Goal: Transaction & Acquisition: Purchase product/service

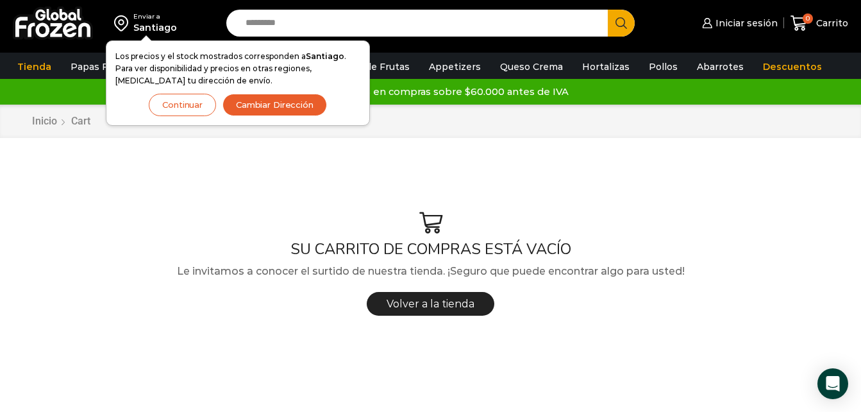
click at [297, 92] on div "Los precios y el stock mostrados corresponden a Santiago . Para ver disponibili…" at bounding box center [237, 83] width 245 height 66
click at [287, 110] on button "Cambiar Dirección" at bounding box center [275, 105] width 105 height 22
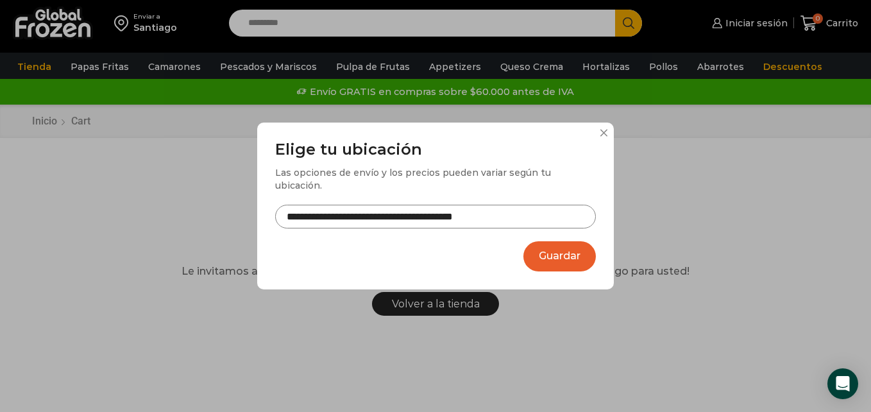
click at [571, 250] on button "Guardar" at bounding box center [559, 256] width 72 height 30
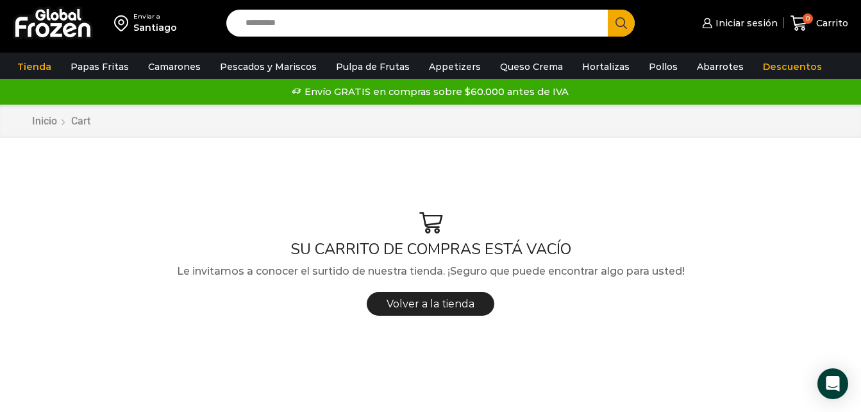
click at [271, 24] on input "Search input" at bounding box center [420, 23] width 362 height 27
type input "*****"
click at [608, 10] on button "Search" at bounding box center [621, 23] width 27 height 27
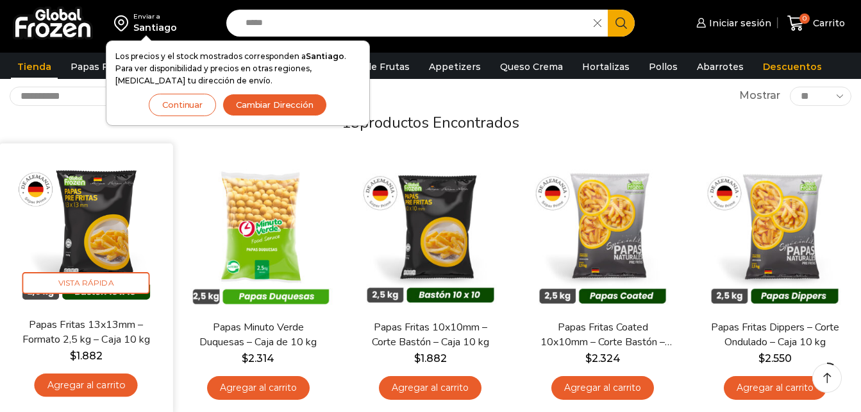
scroll to position [74, 0]
click at [66, 377] on link "Agregar al carrito" at bounding box center [86, 385] width 103 height 24
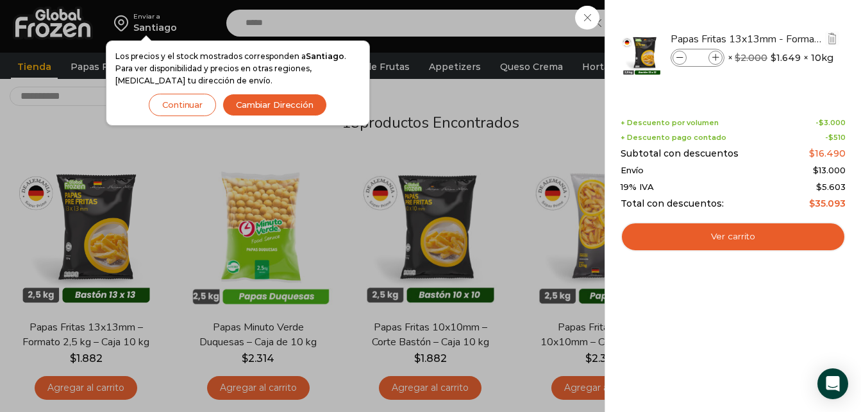
click at [715, 55] on icon at bounding box center [715, 58] width 7 height 7
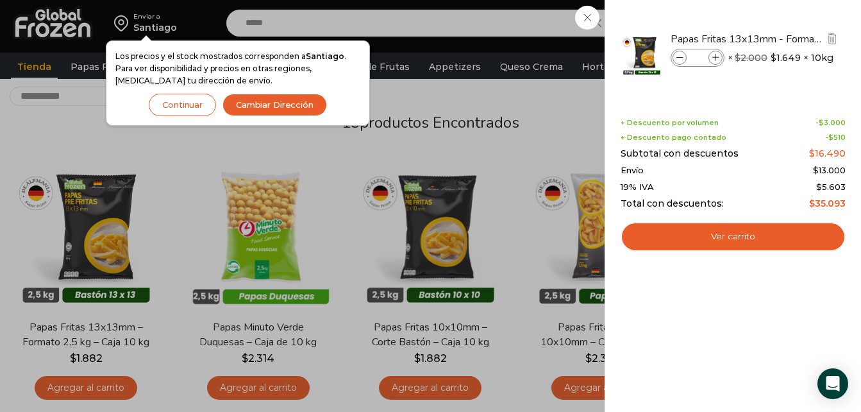
click at [715, 55] on icon at bounding box center [715, 58] width 7 height 7
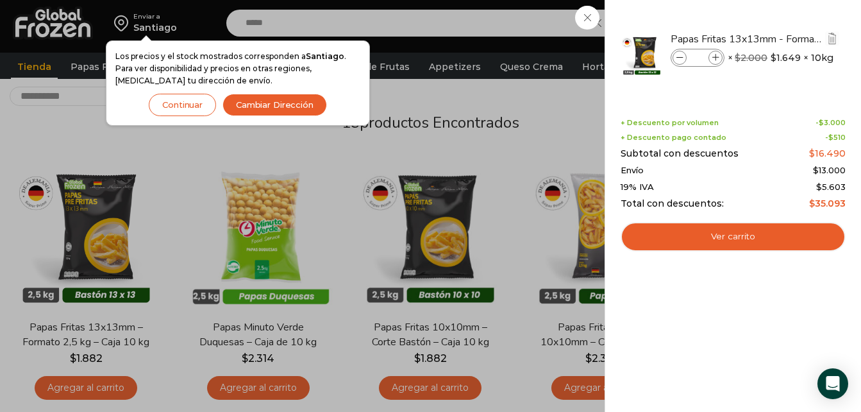
type input "**"
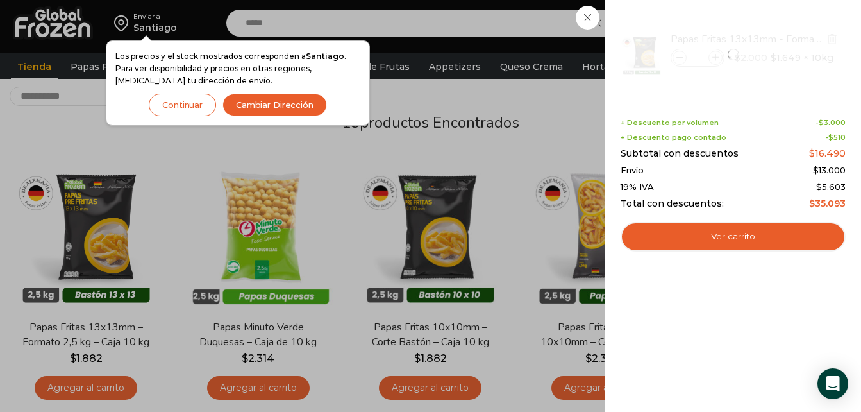
click at [715, 53] on div at bounding box center [733, 54] width 228 height 71
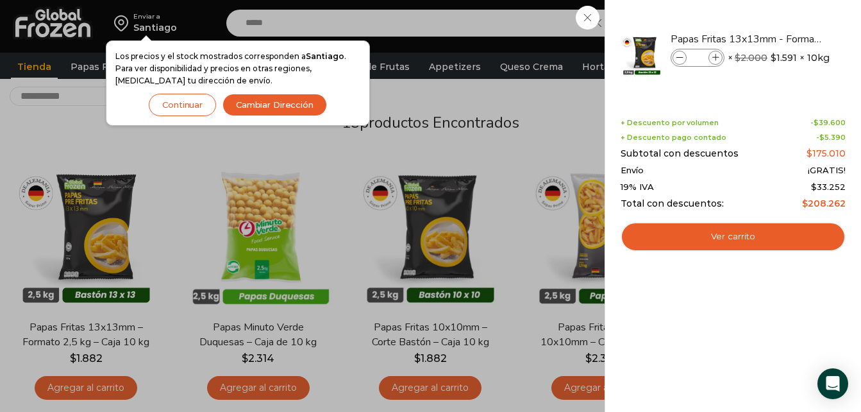
click at [715, 55] on icon at bounding box center [715, 58] width 7 height 7
type input "**"
click at [698, 97] on div "Papas Fritas 13x13mm - Formato 2,5 kg - Caja 10 kg Papas Fritas 13x13mm - Forma…" at bounding box center [733, 59] width 221 height 80
click at [784, 29] on div "12 Carrito 12 12 Shopping Cart" at bounding box center [816, 23] width 64 height 30
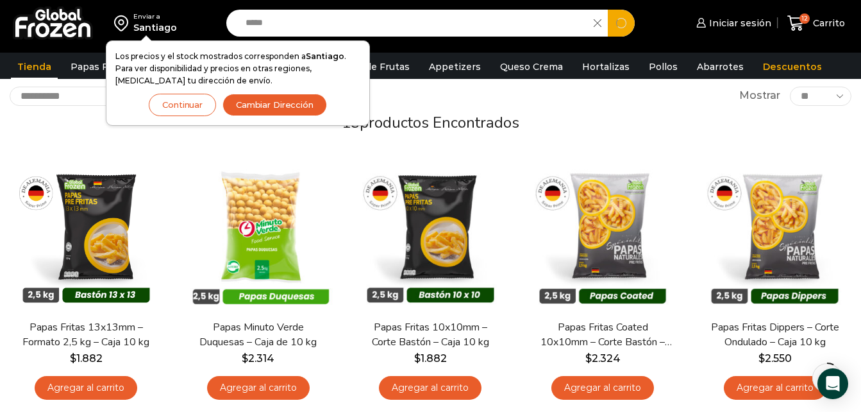
click at [283, 22] on input "*****" at bounding box center [413, 23] width 348 height 27
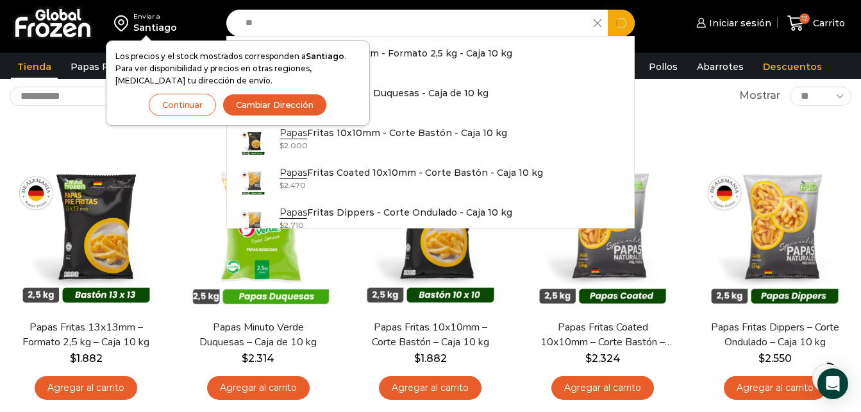
type input "*"
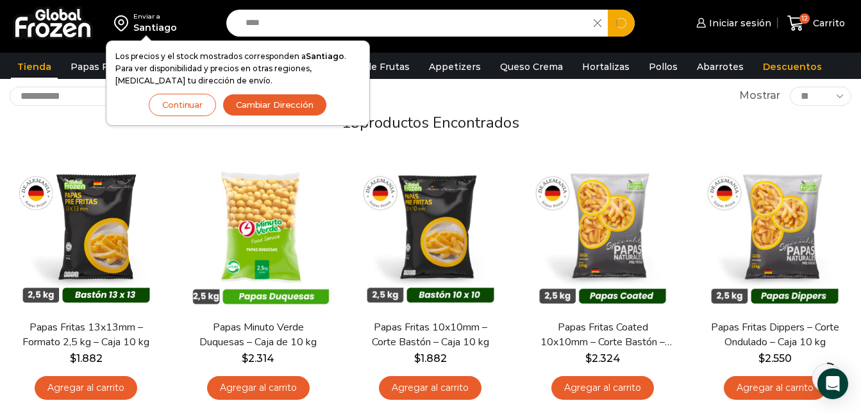
type input "****"
click at [608, 10] on button "Search" at bounding box center [621, 23] width 27 height 27
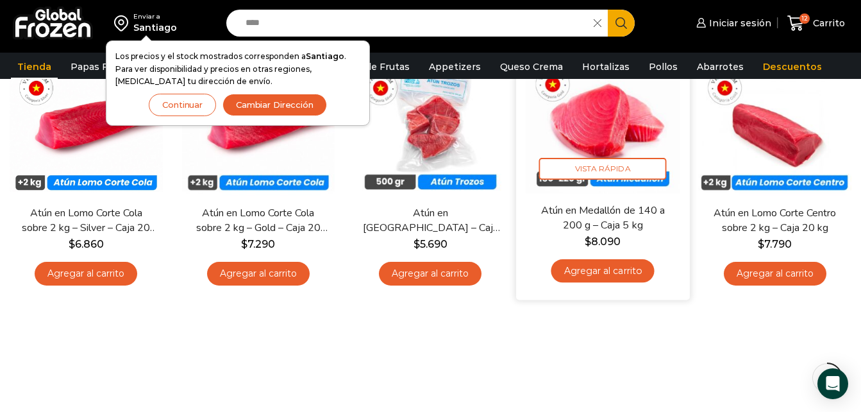
click at [619, 268] on link "Agregar al carrito" at bounding box center [602, 271] width 103 height 24
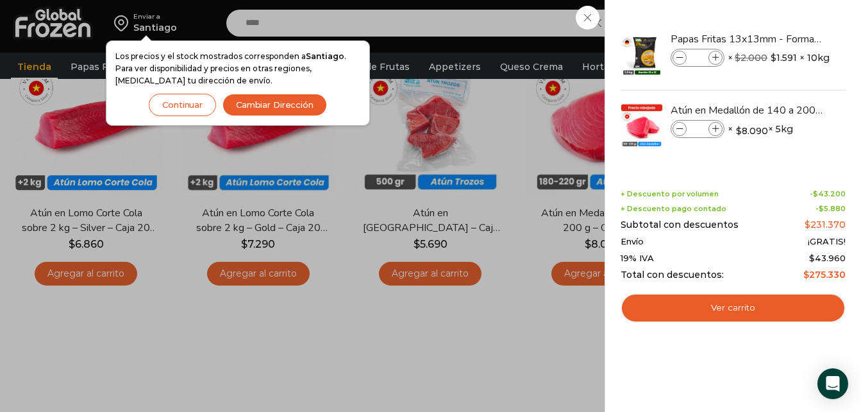
drag, startPoint x: 364, startPoint y: 137, endPoint x: 282, endPoint y: 15, distance: 146.5
click at [784, 15] on div "13 [GEOGRAPHIC_DATA] 13 13 Shopping Cart" at bounding box center [816, 23] width 64 height 30
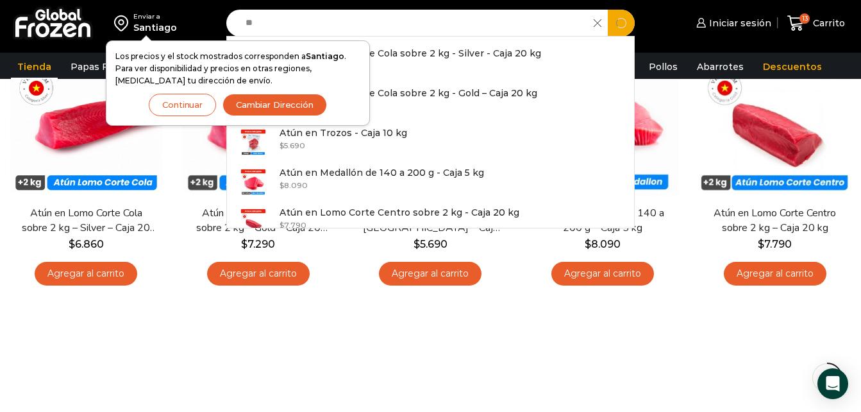
type input "*"
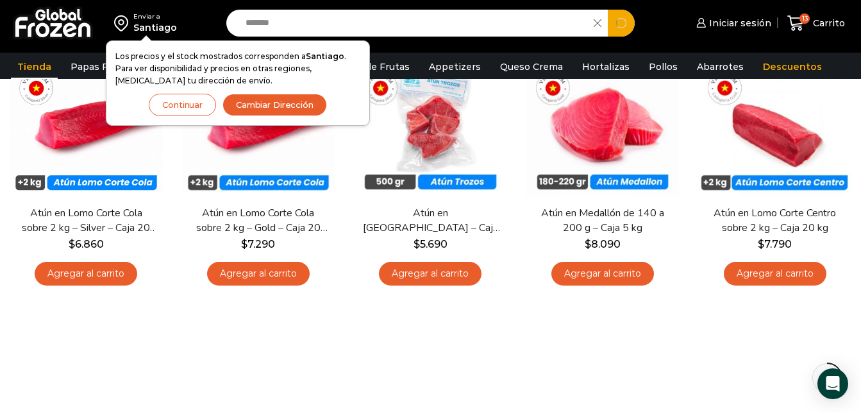
type input "*******"
click at [608, 10] on button "Search" at bounding box center [621, 23] width 27 height 27
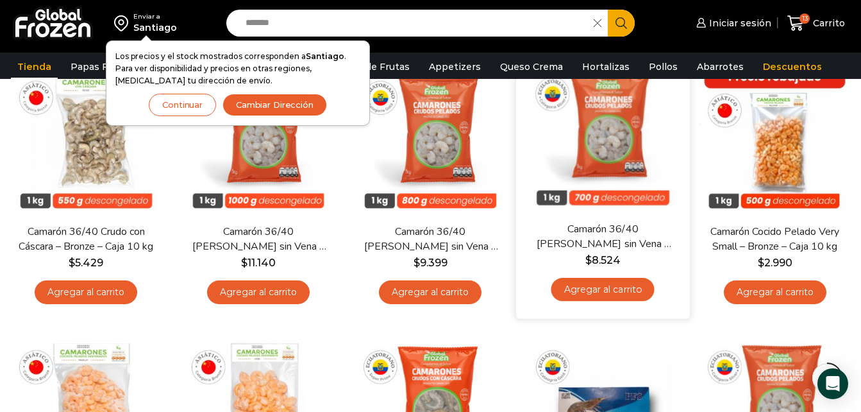
scroll to position [710, 0]
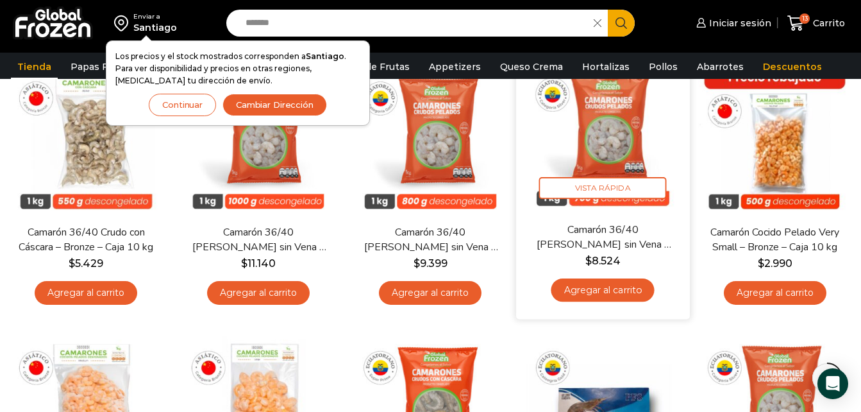
click at [633, 283] on link "Agregar al carrito" at bounding box center [602, 290] width 103 height 24
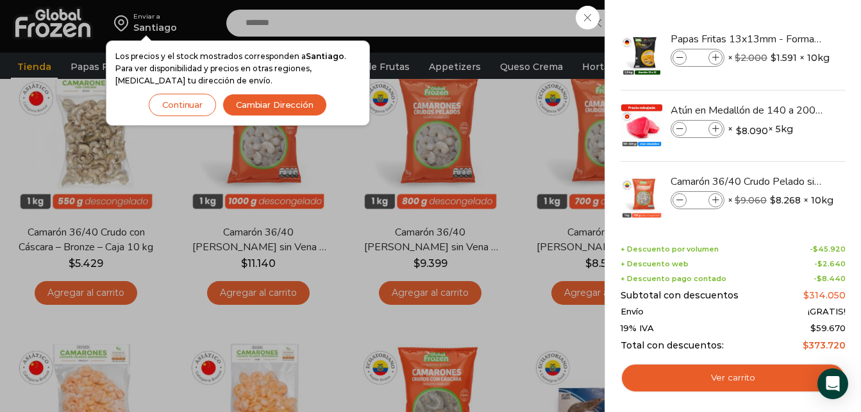
click at [784, 19] on div "14 Carrito 14 14 Shopping Cart" at bounding box center [816, 23] width 64 height 30
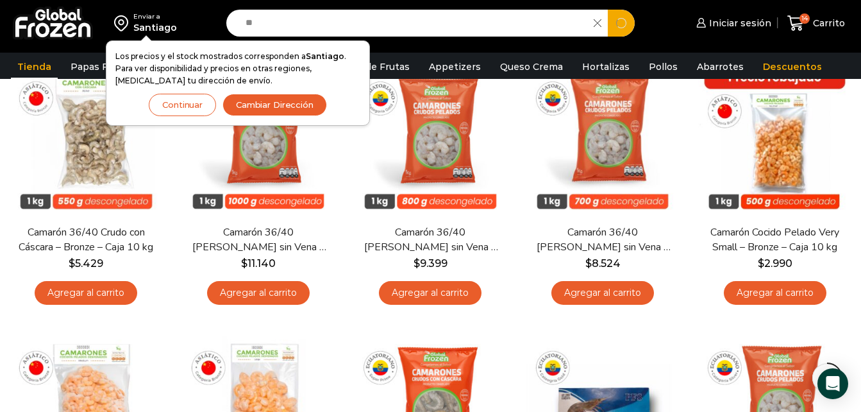
type input "*"
type input "******"
click at [608, 10] on button "Search" at bounding box center [621, 23] width 27 height 27
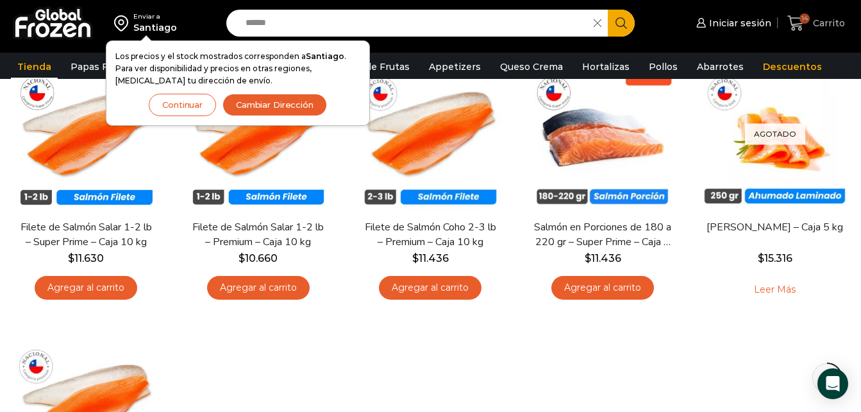
click at [806, 22] on span "14" at bounding box center [805, 18] width 10 height 10
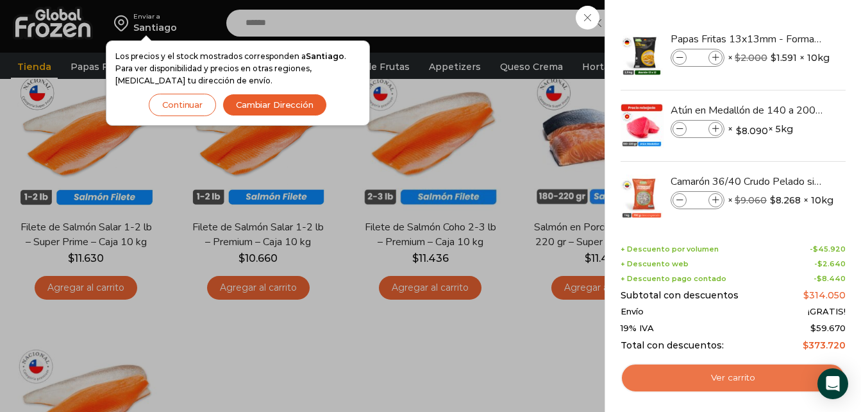
click at [730, 385] on link "Ver carrito" at bounding box center [733, 377] width 225 height 29
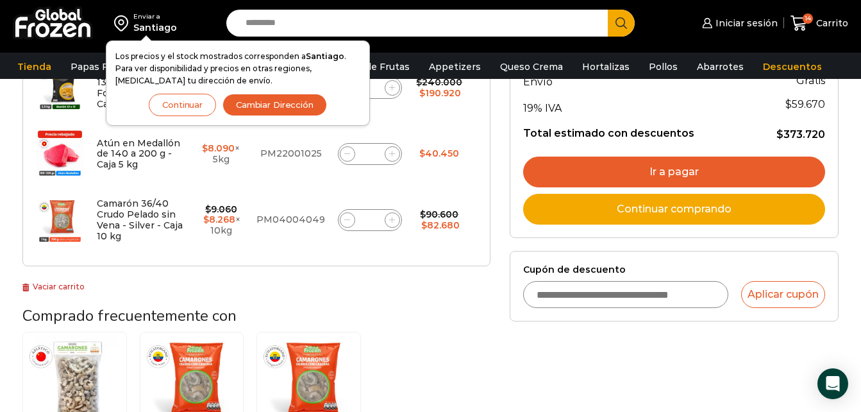
scroll to position [278, 0]
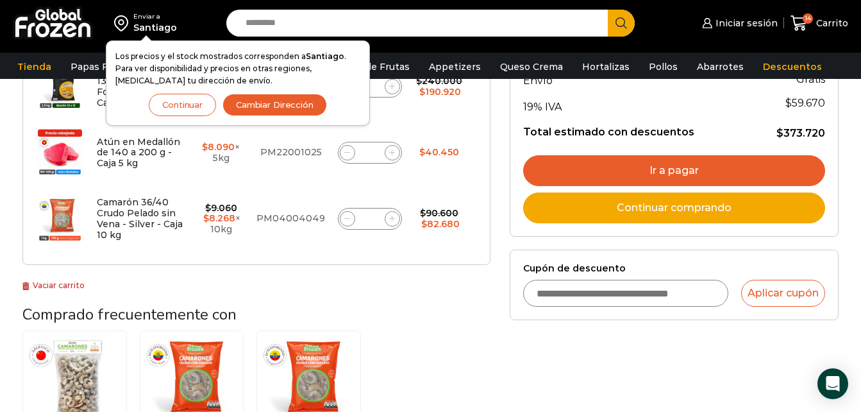
click at [646, 166] on link "Ir a pagar" at bounding box center [674, 170] width 302 height 31
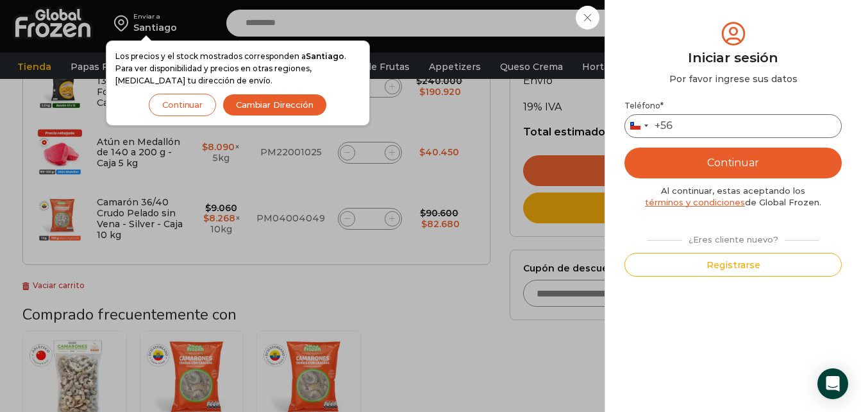
click at [696, 124] on input "Teléfono *" at bounding box center [733, 126] width 217 height 24
type input "*********"
click at [756, 151] on button "Continuar" at bounding box center [733, 162] width 217 height 31
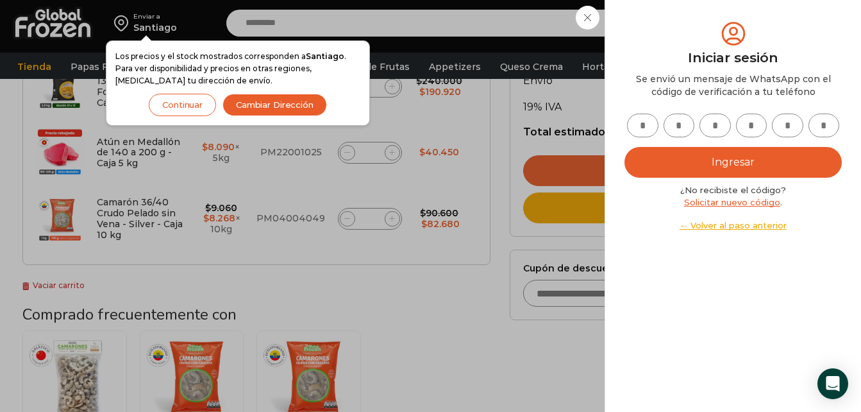
click at [644, 128] on input "text" at bounding box center [642, 125] width 31 height 24
type input "*"
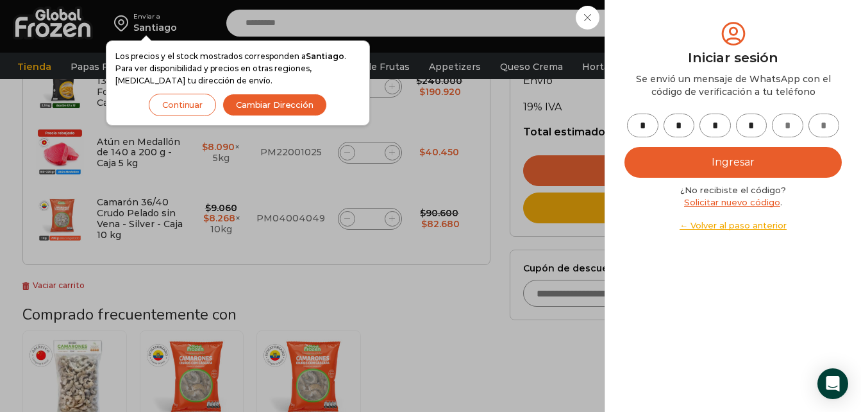
type input "*"
click at [685, 171] on button "Ingresar" at bounding box center [733, 162] width 217 height 31
click at [749, 159] on button "Ingresar" at bounding box center [733, 162] width 217 height 31
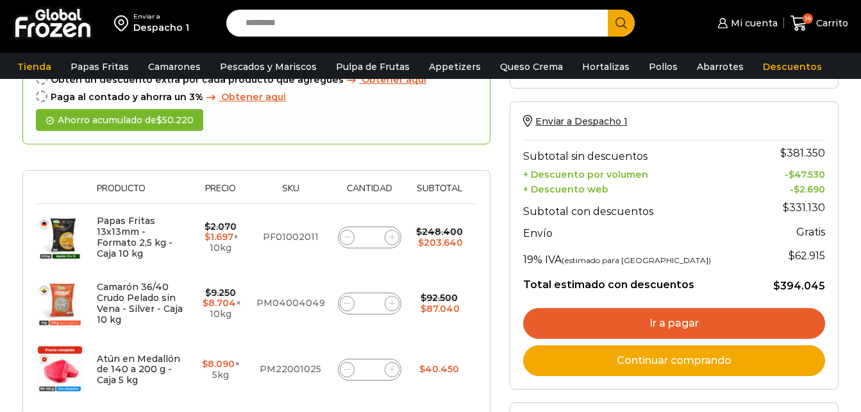
scroll to position [128, 0]
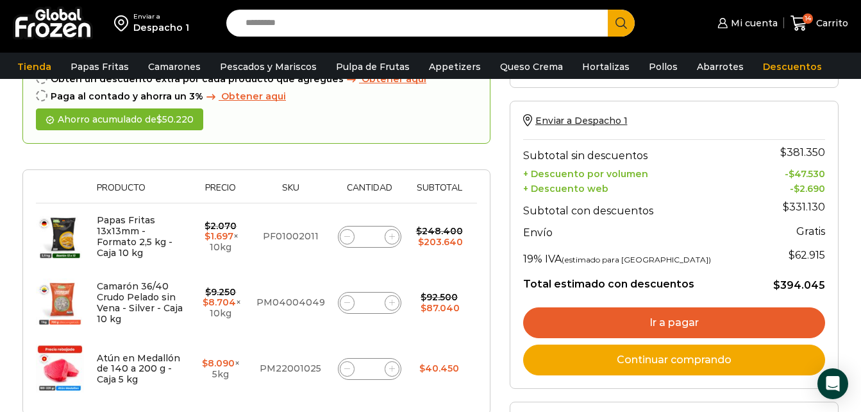
click at [673, 328] on link "Ir a pagar" at bounding box center [674, 322] width 302 height 31
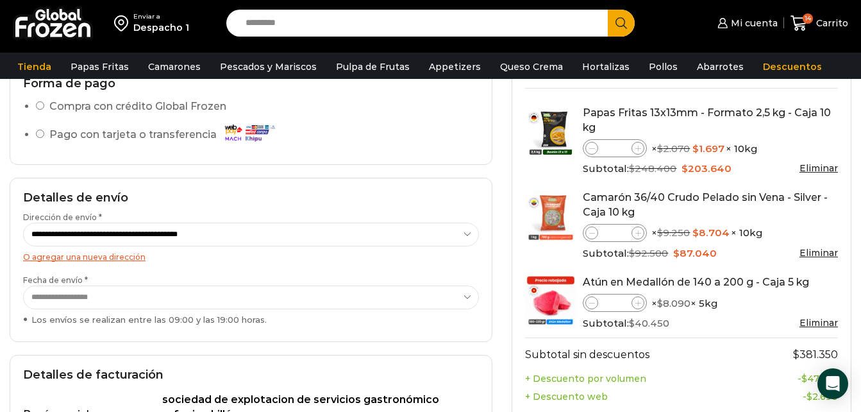
scroll to position [116, 0]
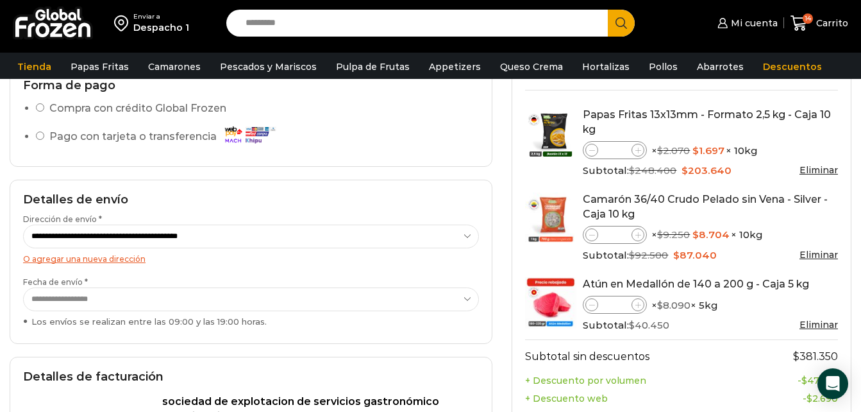
click at [641, 149] on icon at bounding box center [638, 150] width 6 height 6
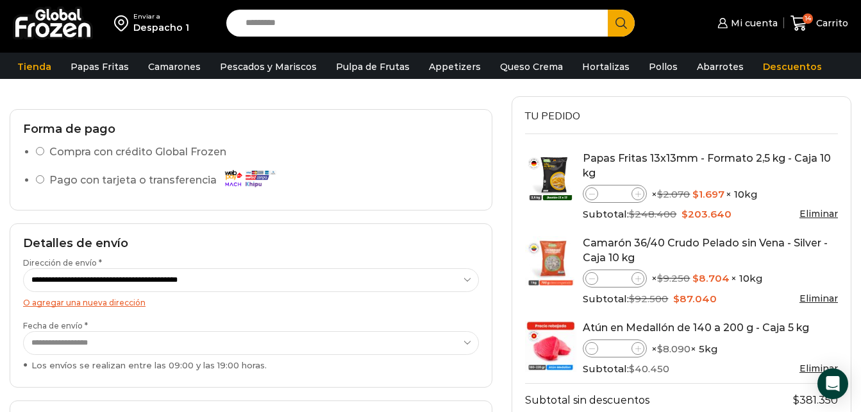
scroll to position [0, 0]
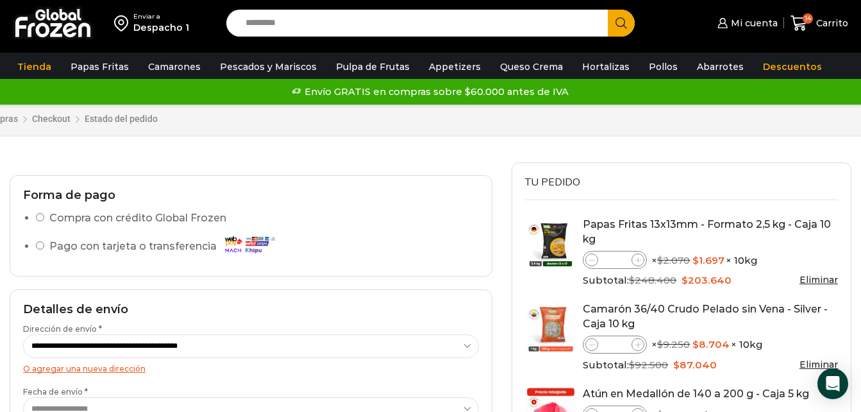
click at [636, 257] on icon at bounding box center [638, 260] width 6 height 6
type input "**"
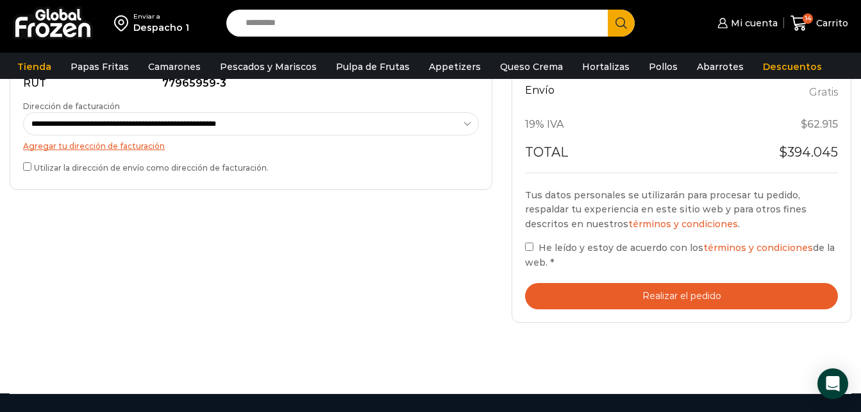
scroll to position [472, 0]
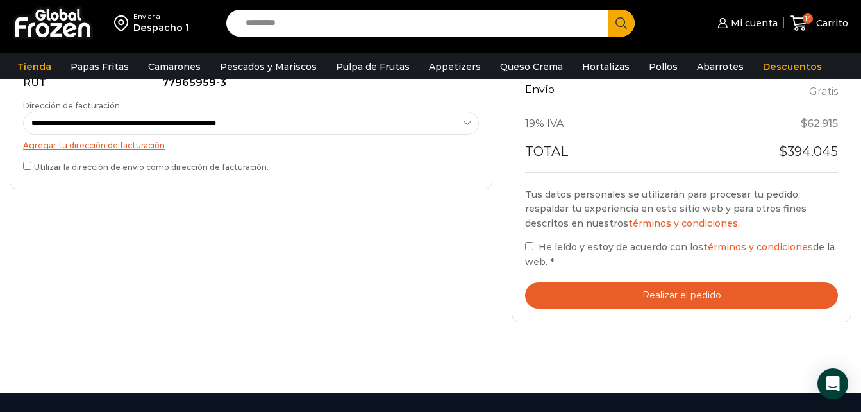
click at [718, 287] on button "Realizar el pedido" at bounding box center [681, 295] width 313 height 26
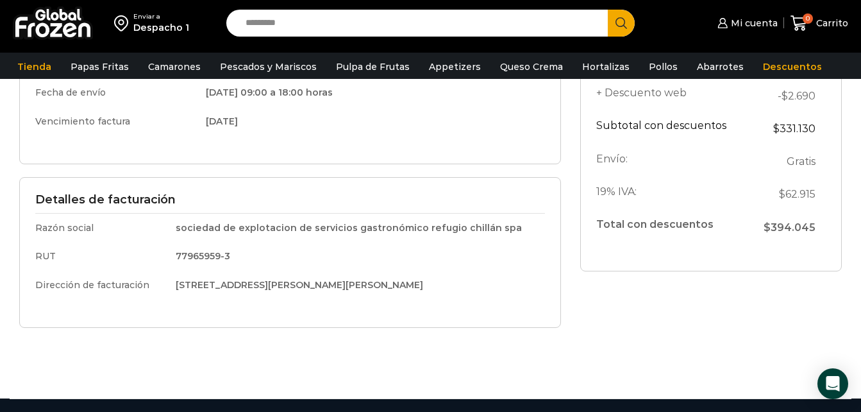
scroll to position [351, 0]
